Goal: Find specific page/section: Find specific page/section

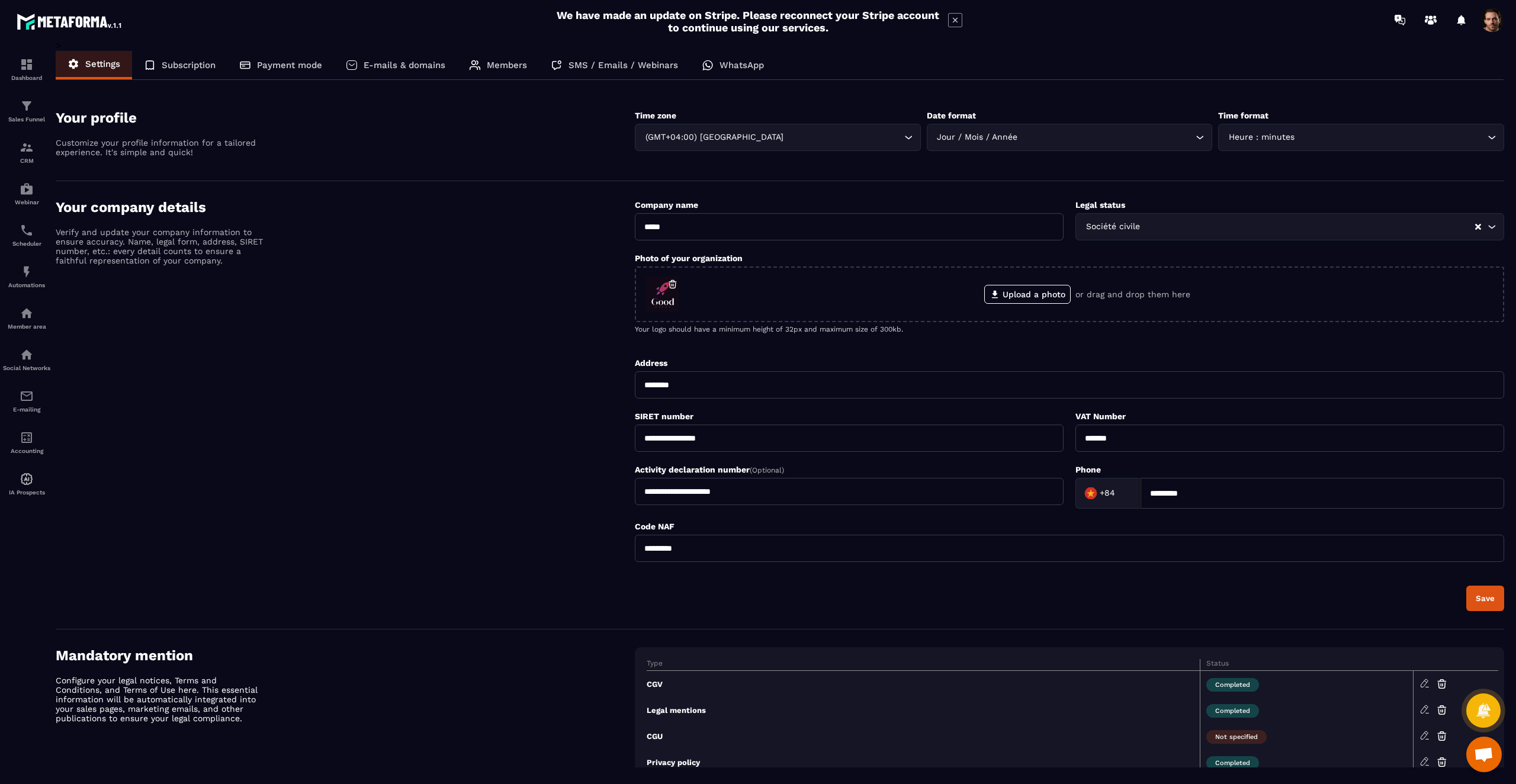
click at [1218, 61] on div "Settings Subscription Payment mode E-mails & domains Members SMS / Emails / Web…" at bounding box center [779, 66] width 1448 height 29
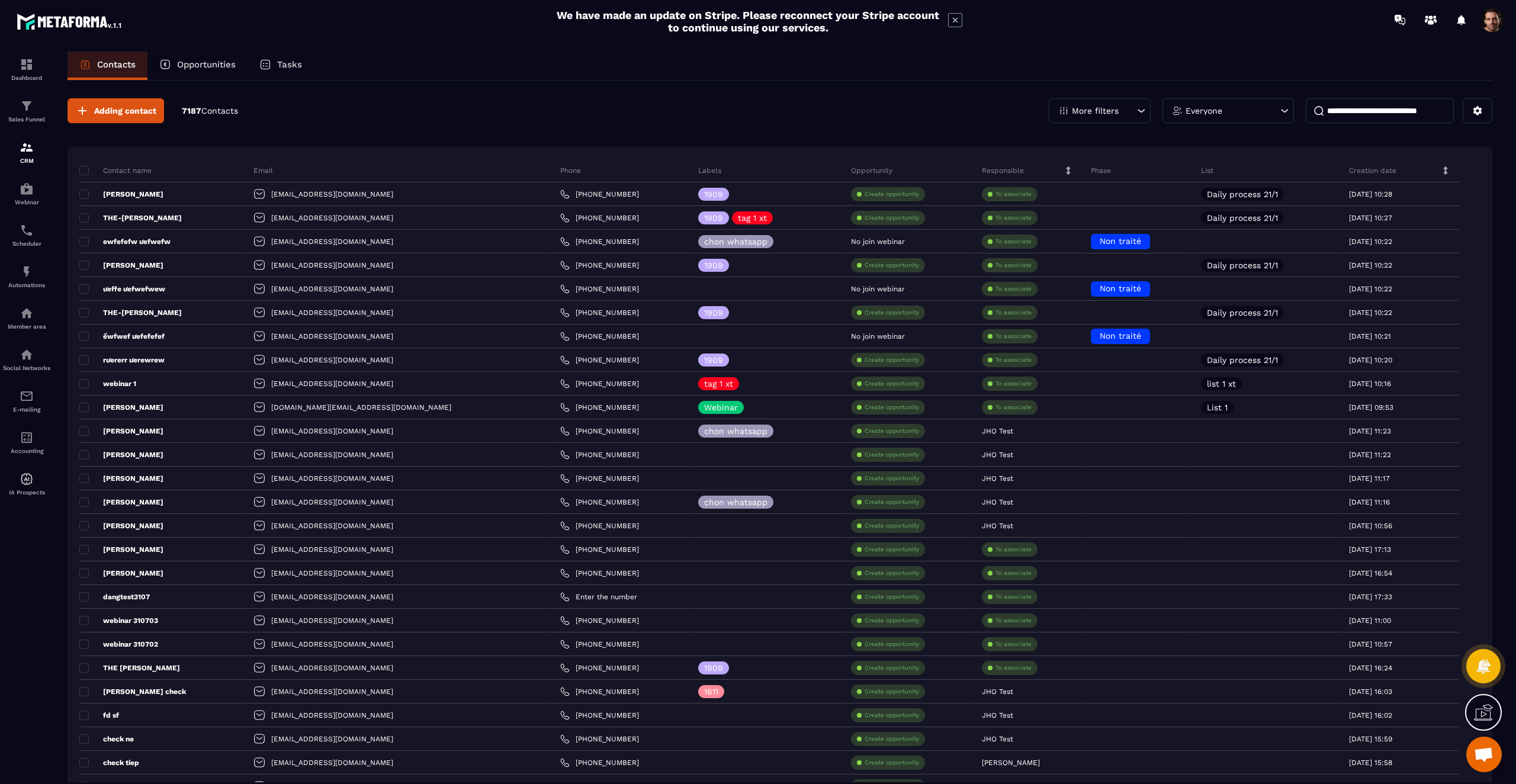
click at [835, 119] on div "Adding contact 7187 Contacts More filters Everyone" at bounding box center [780, 110] width 1425 height 25
